Goal: Transaction & Acquisition: Book appointment/travel/reservation

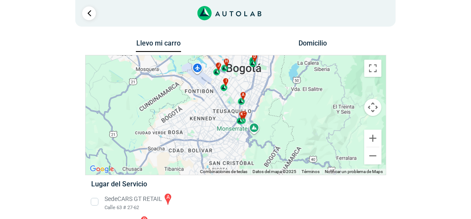
drag, startPoint x: 337, startPoint y: 145, endPoint x: 346, endPoint y: 107, distance: 38.4
click at [346, 107] on div "a b c d e f g" at bounding box center [236, 114] width 300 height 119
click at [242, 124] on div "k" at bounding box center [241, 118] width 10 height 16
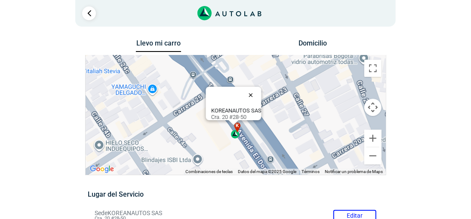
click at [255, 90] on button "Cerrar" at bounding box center [252, 95] width 21 height 21
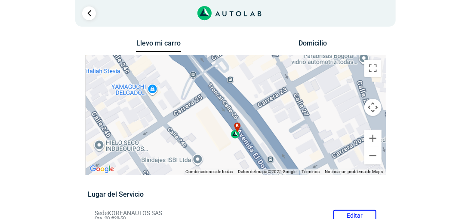
click at [374, 157] on button "Reducir" at bounding box center [372, 155] width 17 height 17
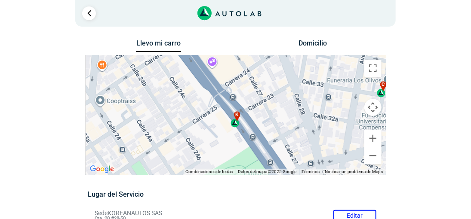
click at [374, 157] on button "Reducir" at bounding box center [372, 155] width 17 height 17
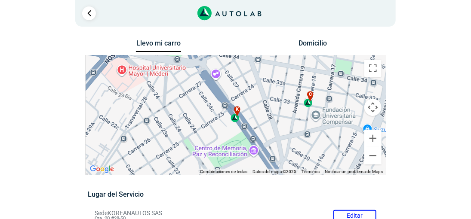
click at [374, 157] on button "Reducir" at bounding box center [372, 155] width 17 height 17
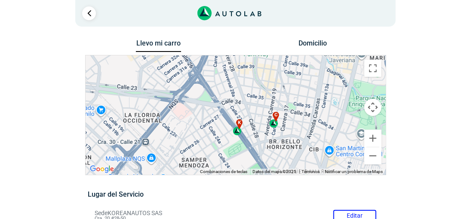
drag, startPoint x: 306, startPoint y: 141, endPoint x: 309, endPoint y: 155, distance: 14.5
click at [309, 155] on div "a b c d e f g" at bounding box center [236, 114] width 300 height 119
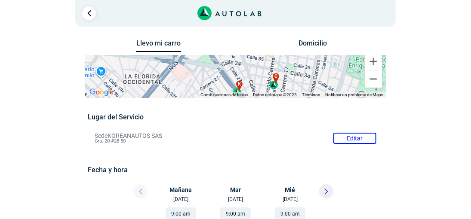
click at [376, 88] on button "Reducir" at bounding box center [373, 78] width 17 height 17
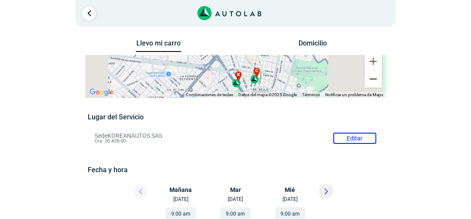
click at [376, 88] on button "Reducir" at bounding box center [373, 78] width 17 height 17
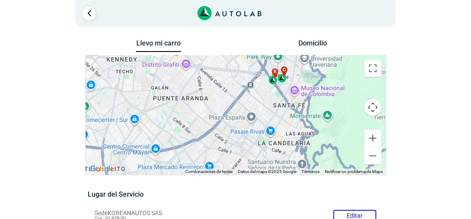
drag, startPoint x: 240, startPoint y: 141, endPoint x: 278, endPoint y: 104, distance: 53.8
click at [278, 104] on div "a b c d e f g" at bounding box center [236, 114] width 300 height 119
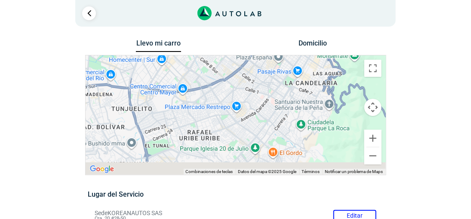
drag, startPoint x: 248, startPoint y: 129, endPoint x: 273, endPoint y: 71, distance: 62.5
click at [273, 71] on div "a b c d e f g" at bounding box center [236, 114] width 300 height 119
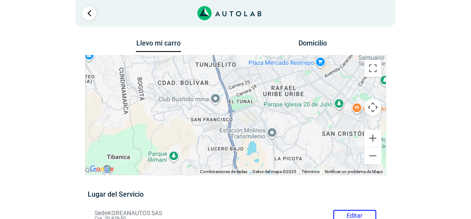
drag, startPoint x: 217, startPoint y: 126, endPoint x: 301, endPoint y: 82, distance: 94.8
click at [301, 82] on div "a b c d e f g" at bounding box center [236, 114] width 300 height 119
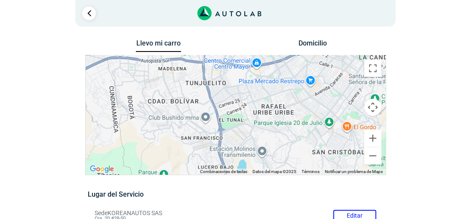
drag, startPoint x: 249, startPoint y: 125, endPoint x: 243, endPoint y: 149, distance: 24.5
click at [243, 149] on div "a b c d e f g" at bounding box center [236, 114] width 300 height 119
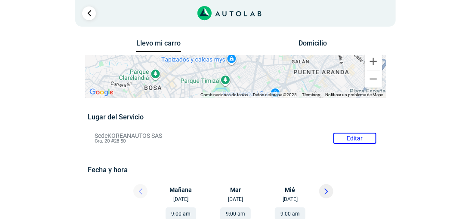
drag, startPoint x: 218, startPoint y: 85, endPoint x: 252, endPoint y: 169, distance: 91.0
click at [252, 98] on div "a b c d e f g" at bounding box center [235, 76] width 301 height 43
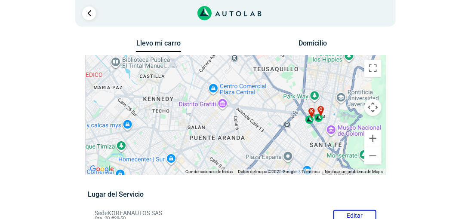
drag, startPoint x: 286, startPoint y: 126, endPoint x: 180, endPoint y: 153, distance: 109.2
click at [180, 153] on div "a b c d e f g" at bounding box center [236, 114] width 300 height 119
click at [319, 121] on div "c" at bounding box center [319, 114] width 10 height 16
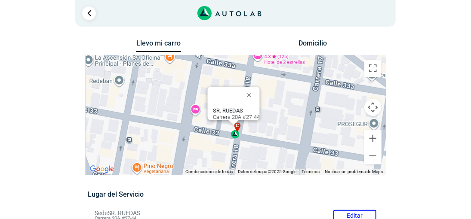
click at [234, 137] on div "c" at bounding box center [236, 131] width 10 height 16
click at [252, 91] on button "Cerrar" at bounding box center [250, 95] width 21 height 21
click at [253, 92] on button "Cerrar" at bounding box center [250, 95] width 21 height 21
click at [253, 89] on button "Cerrar" at bounding box center [250, 95] width 21 height 21
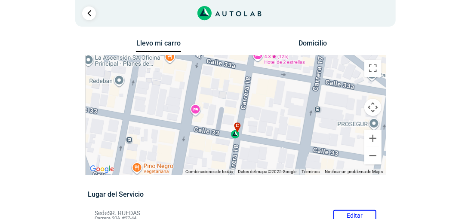
click at [370, 157] on button "Reducir" at bounding box center [372, 155] width 17 height 17
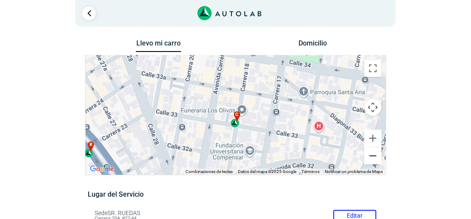
click at [370, 157] on button "Reducir" at bounding box center [372, 155] width 17 height 17
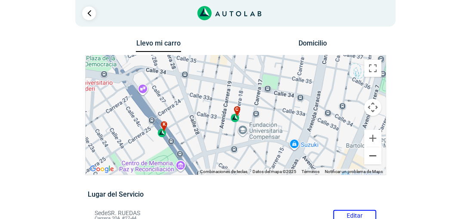
click at [370, 157] on button "Reducir" at bounding box center [372, 155] width 17 height 17
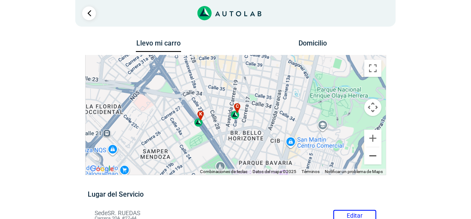
click at [370, 157] on button "Reducir" at bounding box center [372, 155] width 17 height 17
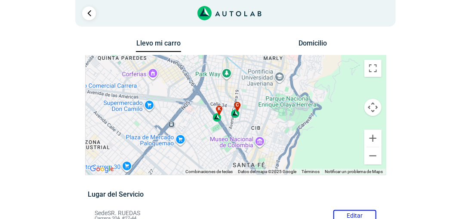
click at [215, 120] on div "k" at bounding box center [217, 114] width 10 height 16
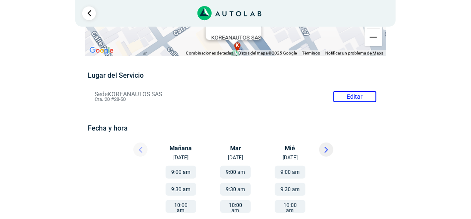
scroll to position [86, 0]
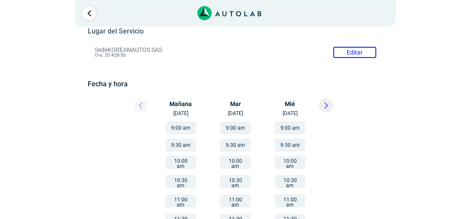
click at [181, 127] on button "9:00 am" at bounding box center [180, 128] width 31 height 13
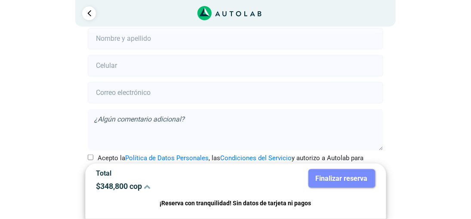
scroll to position [233, 0]
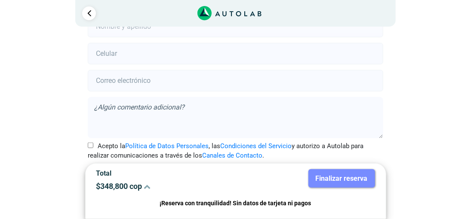
click at [90, 144] on input "Acepto la Política de Datos Personales , las Condiciones del Servicio y autoriz…" at bounding box center [91, 146] width 6 height 6
checkbox input "true"
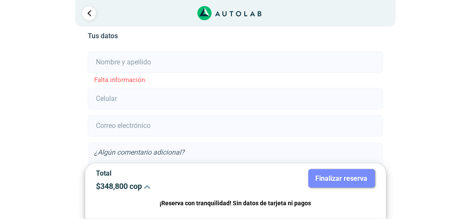
scroll to position [147, 0]
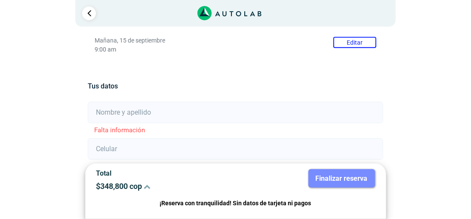
click at [173, 113] on input "text" at bounding box center [235, 112] width 295 height 21
type input "[PERSON_NAME]"
type input "3153868824"
type input "[EMAIL_ADDRESS][DOMAIN_NAME]"
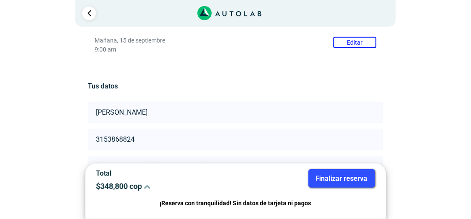
click at [95, 114] on input "[PERSON_NAME]" at bounding box center [235, 112] width 295 height 21
drag, startPoint x: 171, startPoint y: 110, endPoint x: 144, endPoint y: 113, distance: 26.9
click at [144, 113] on input "Carlos Jimenez Beltran" at bounding box center [235, 112] width 295 height 21
type input "Carlos Jimenez"
click at [278, 137] on input "3153868824" at bounding box center [235, 139] width 295 height 21
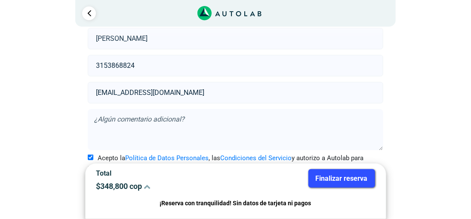
scroll to position [235, 0]
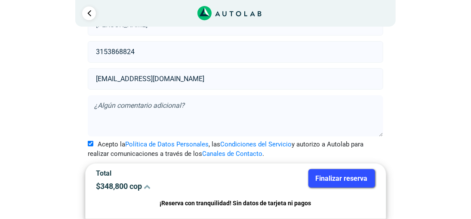
click at [260, 111] on textarea at bounding box center [235, 115] width 295 height 41
click at [193, 103] on textarea at bounding box center [235, 115] width 295 height 41
paste textarea "Hola, buenas tardes, para reservar una inspección de peritaje de un Mercedez Sp…"
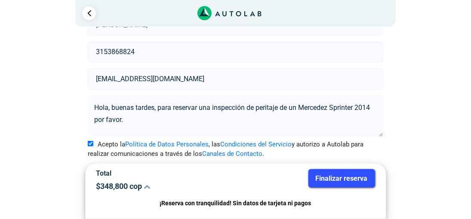
click at [372, 104] on textarea "Hola, buenas tardes, para reservar una inspección de peritaje de un Mercedez Sp…" at bounding box center [235, 115] width 295 height 41
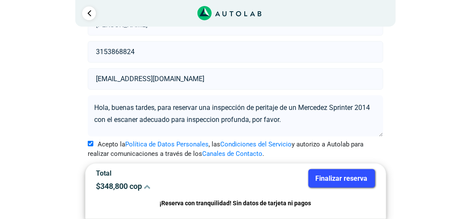
click at [121, 120] on textarea "Hola, buenas tardes, para reservar una inspección de peritaje de un Mercedez Sp…" at bounding box center [235, 115] width 295 height 41
click at [0, 0] on lt-span "escáner" at bounding box center [0, 0] width 0 height 0
click at [198, 116] on textarea "Hola, buenas tardes, para reservar una inspección de peritaje de un Mercedez Sp…" at bounding box center [235, 115] width 295 height 41
click at [0, 0] on lt-span "inspección" at bounding box center [0, 0] width 0 height 0
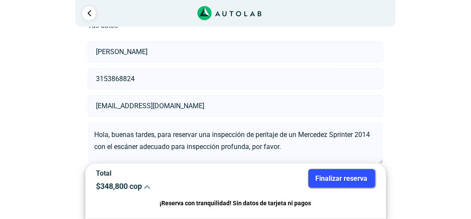
scroll to position [207, 0]
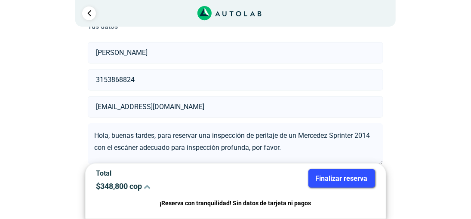
type textarea "Hola, buenas tardes, para reservar una inspección de peritaje de un Mercedez Sp…"
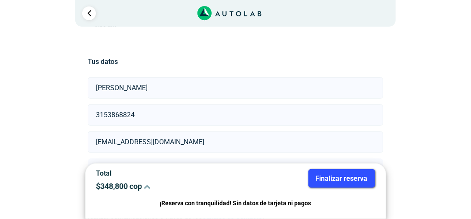
scroll to position [235, 0]
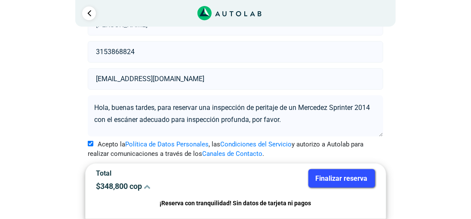
click at [349, 178] on button "Finalizar reserva" at bounding box center [341, 178] width 67 height 18
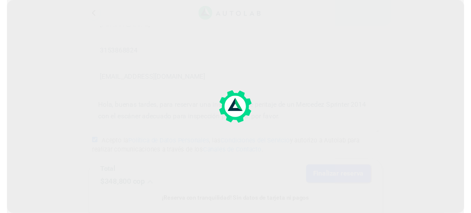
scroll to position [0, 0]
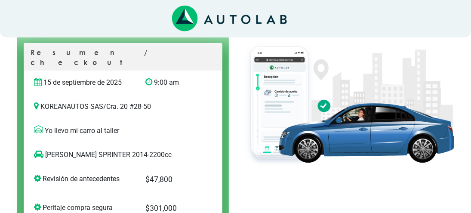
scroll to position [101, 0]
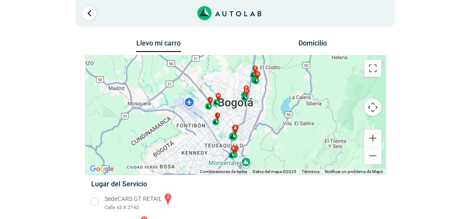
click at [233, 139] on div "a" at bounding box center [234, 133] width 10 height 16
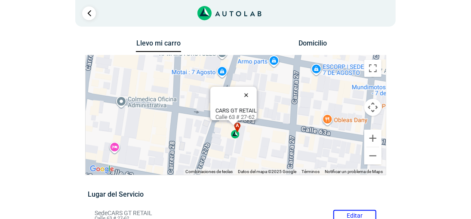
click at [251, 89] on button "Cerrar" at bounding box center [248, 95] width 21 height 21
click at [273, 148] on div "a b c d e f g" at bounding box center [236, 114] width 300 height 119
click at [373, 157] on button "Reducir" at bounding box center [372, 155] width 17 height 17
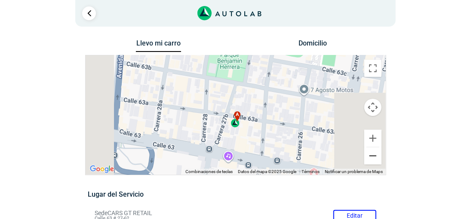
click at [373, 157] on button "Reducir" at bounding box center [372, 155] width 17 height 17
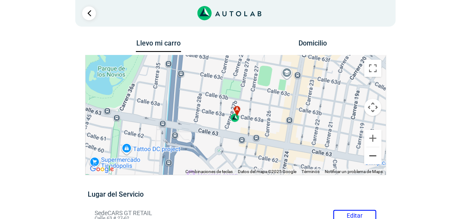
click at [373, 157] on button "Reducir" at bounding box center [372, 155] width 17 height 17
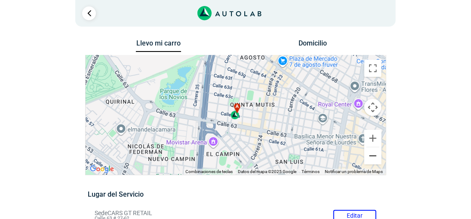
click at [373, 157] on button "Reducir" at bounding box center [372, 155] width 17 height 17
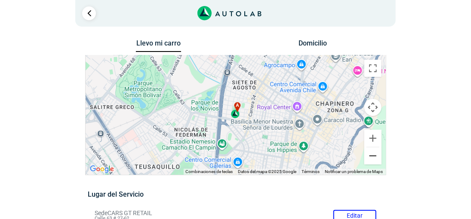
click at [373, 157] on button "Reducir" at bounding box center [372, 155] width 17 height 17
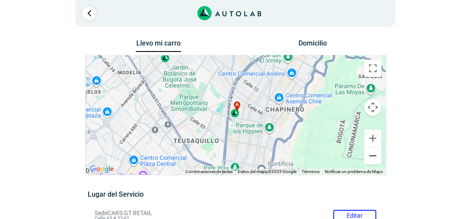
click at [373, 157] on button "Reducir" at bounding box center [372, 155] width 17 height 17
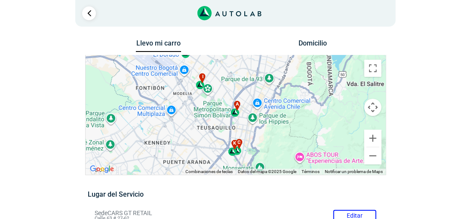
click at [238, 151] on div "c" at bounding box center [238, 147] width 10 height 16
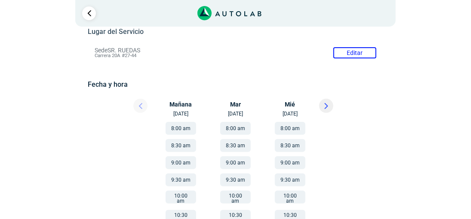
scroll to position [86, 0]
click at [181, 127] on button "8:00 am" at bounding box center [180, 128] width 31 height 13
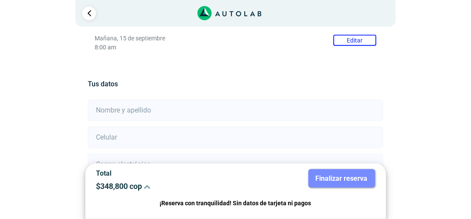
scroll to position [190, 0]
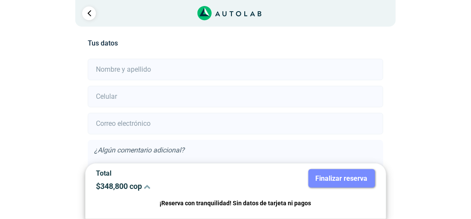
click at [255, 65] on input "text" at bounding box center [235, 69] width 295 height 21
type input "[PERSON_NAME]"
type input "3153868824"
type input "[EMAIL_ADDRESS][DOMAIN_NAME]"
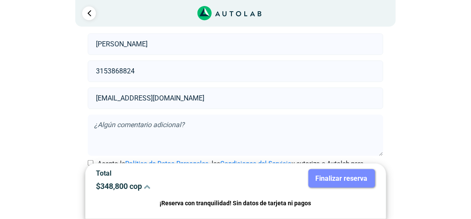
scroll to position [233, 0]
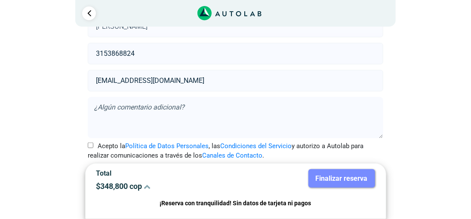
click at [242, 109] on textarea at bounding box center [235, 117] width 295 height 41
click at [201, 105] on textarea at bounding box center [235, 117] width 295 height 41
click at [90, 144] on input "Acepto la Política de Datos Personales , las Condiciones del Servicio y autoriz…" at bounding box center [91, 146] width 6 height 6
checkbox input "true"
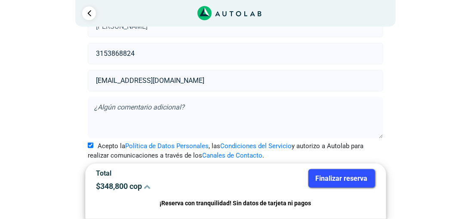
click at [120, 104] on textarea at bounding box center [235, 117] width 295 height 41
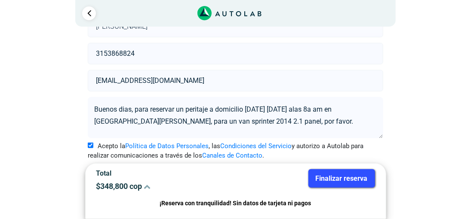
click at [150, 123] on textarea "Buenos dias, para reservar un peritaje a domicilio [DATE] [DATE] alas 8a am en …" at bounding box center [235, 117] width 295 height 41
click at [0, 0] on lt-span "K ennedy" at bounding box center [0, 0] width 0 height 0
click at [183, 121] on textarea "Buenos dias, para reservar un peritaje a domicilio [DATE] [DATE] alas 8a am en …" at bounding box center [235, 117] width 295 height 41
click at [326, 121] on textarea "Buenos dias, para reservar un peritaje a domicilio [DATE] [DATE] alas 8a am en …" at bounding box center [235, 117] width 295 height 41
click at [265, 120] on textarea "Buenos dias, para reservar un peritaje a domicilio [DATE] [DATE] alas 8a am en …" at bounding box center [235, 117] width 295 height 41
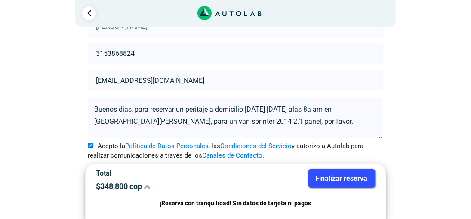
click at [310, 121] on textarea "Buenos dias, para reservar un peritaje a domicilio [DATE] [DATE] alas 8a am en …" at bounding box center [235, 117] width 295 height 41
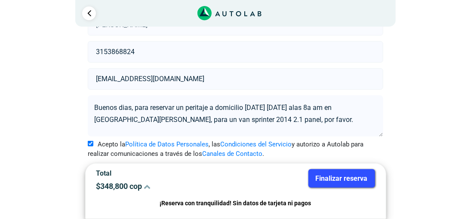
type textarea "Buenos dias, para reservar un peritaje a domicilio [DATE] [DATE] alas 8a am en …"
click at [351, 178] on button "Finalizar reserva" at bounding box center [341, 178] width 67 height 18
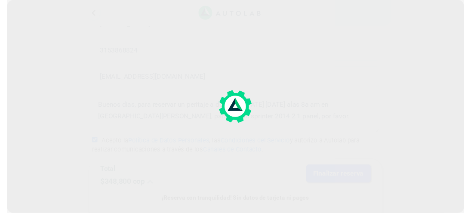
scroll to position [0, 0]
